Goal: Navigation & Orientation: Find specific page/section

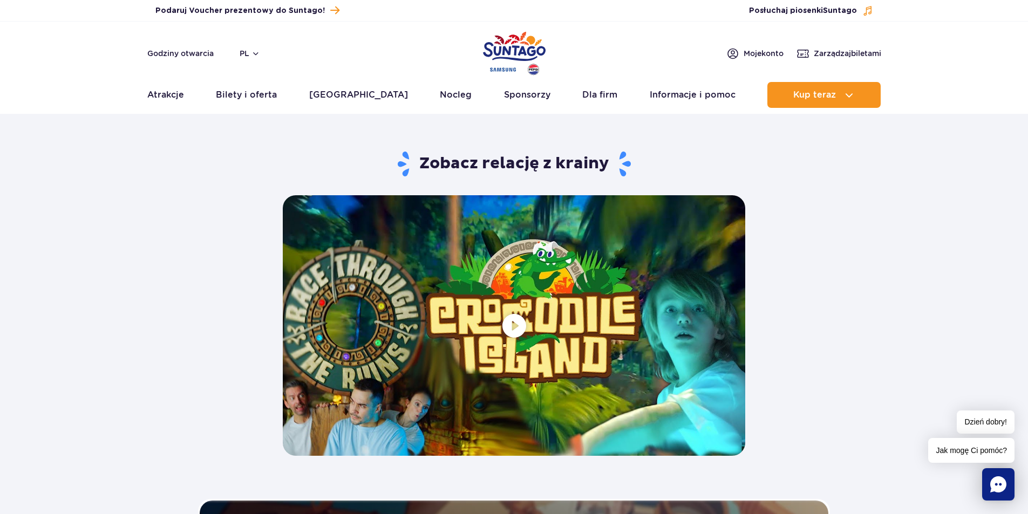
scroll to position [1942, 0]
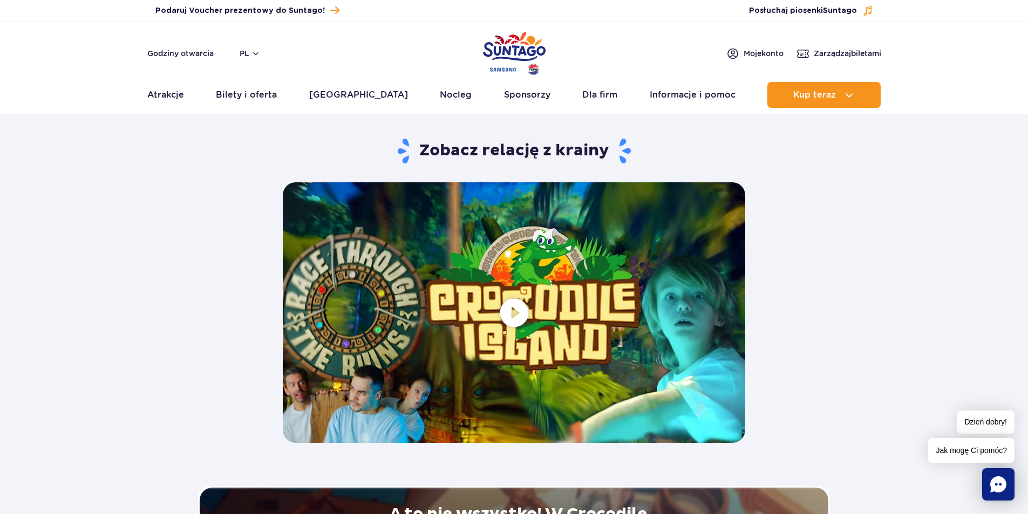
click at [522, 303] on span at bounding box center [514, 312] width 462 height 260
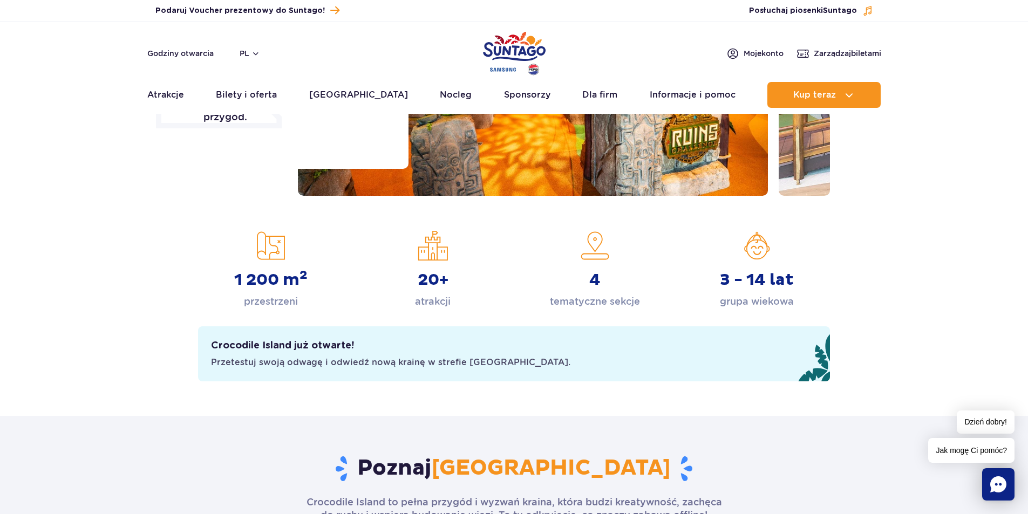
scroll to position [210, 0]
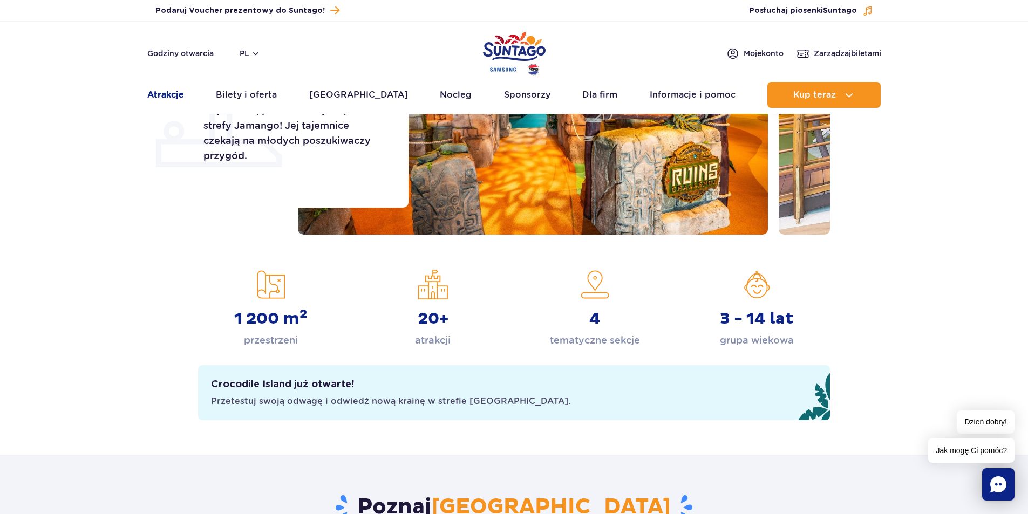
click at [152, 105] on link "Atrakcje" at bounding box center [165, 95] width 37 height 26
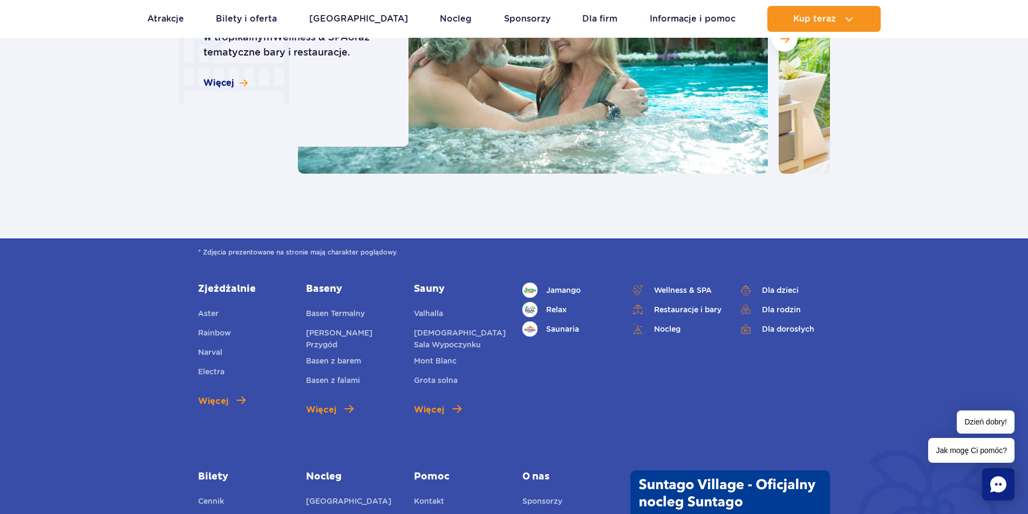
scroll to position [1241, 0]
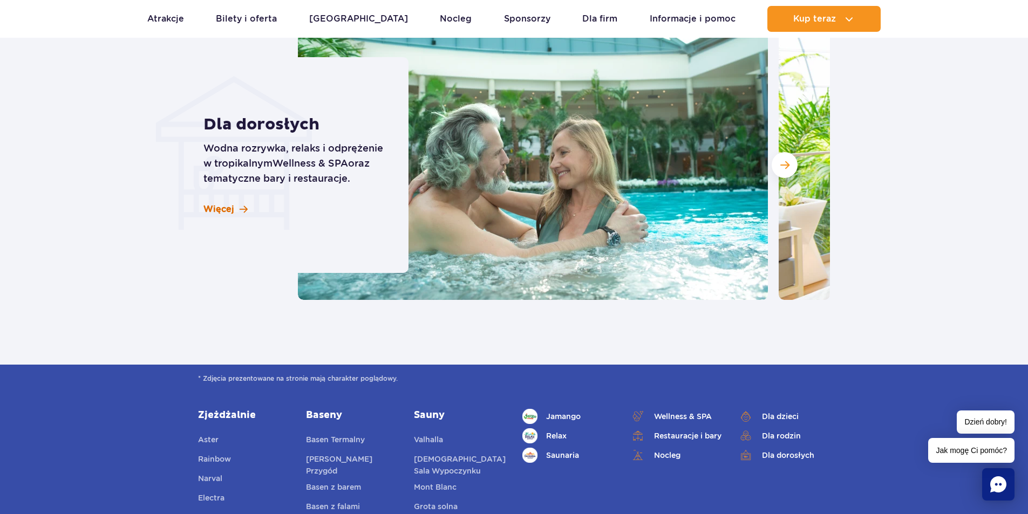
click at [241, 206] on span at bounding box center [244, 209] width 8 height 9
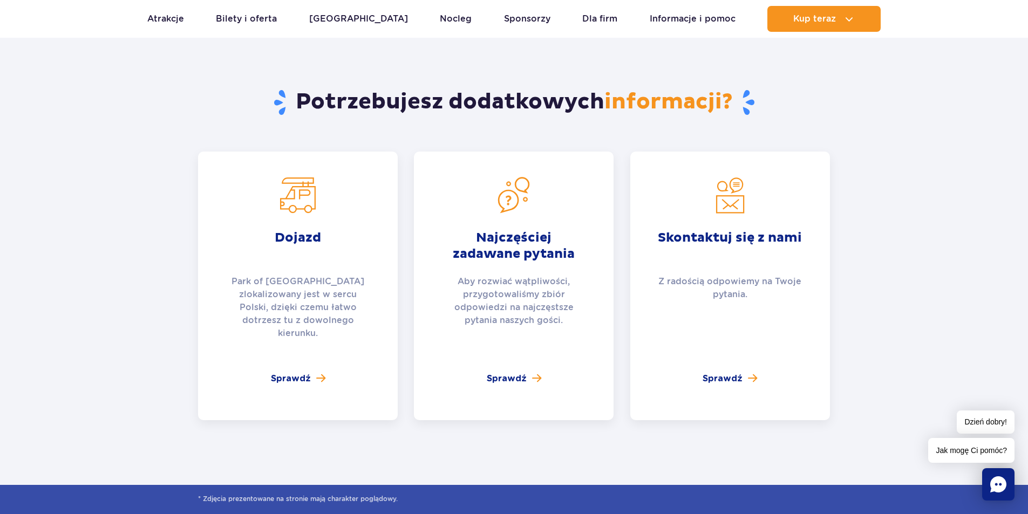
scroll to position [1619, 0]
